Goal: Find specific page/section: Find specific page/section

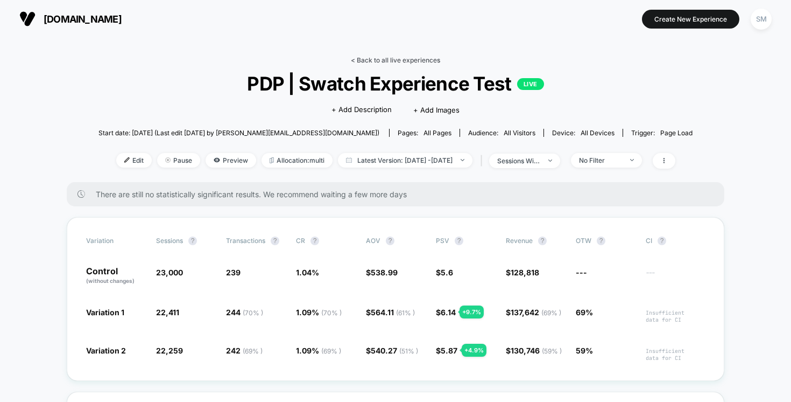
click at [398, 61] on link "< Back to all live experiences" at bounding box center [395, 60] width 89 height 8
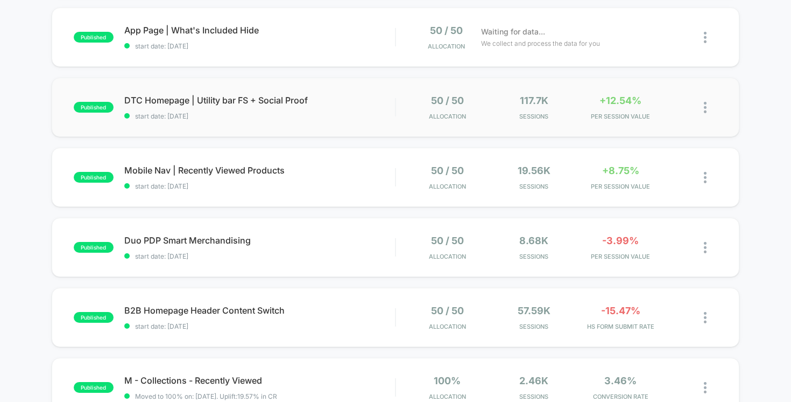
scroll to position [465, 0]
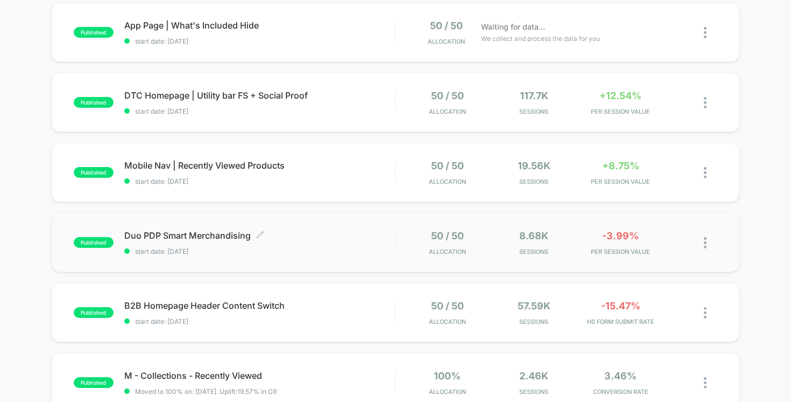
click at [321, 238] on span "Duo PDP Smart Merchandising Click to edit experience details" at bounding box center [259, 235] width 271 height 11
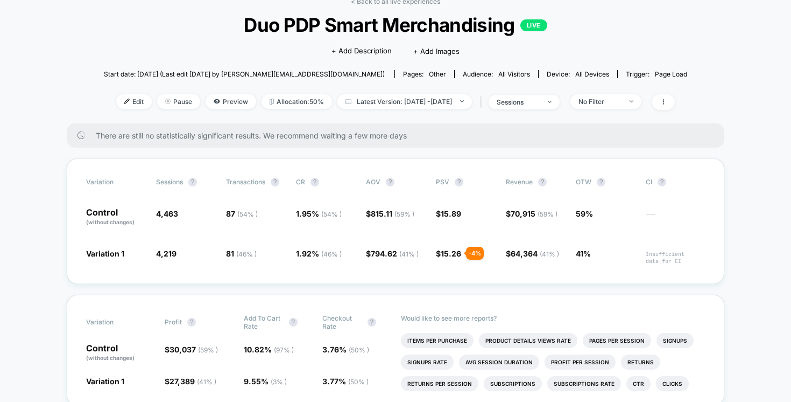
scroll to position [57, 0]
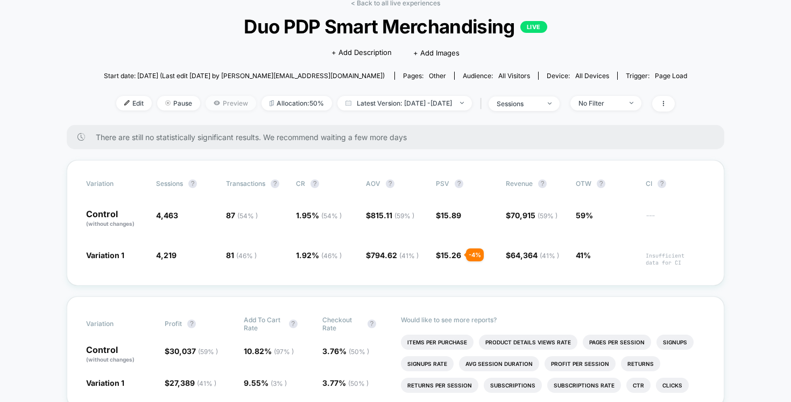
click at [222, 102] on span "Preview" at bounding box center [231, 103] width 51 height 15
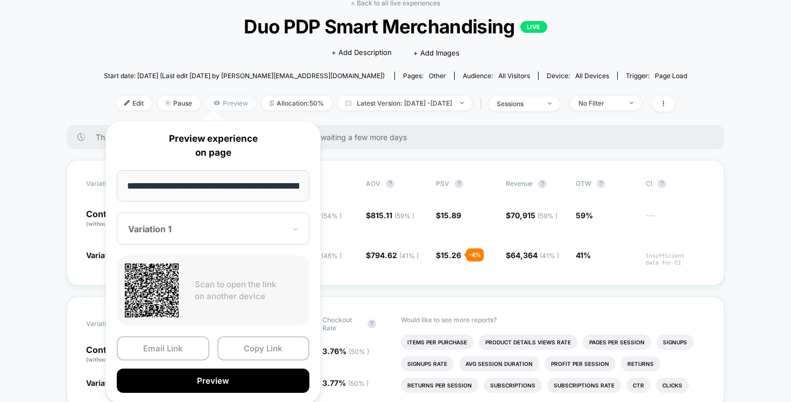
scroll to position [0, 88]
click at [176, 62] on div "< Back to all live experiences Duo PDP Smart Merchandising LIVE Click to edit e…" at bounding box center [396, 62] width 584 height 126
